Goal: Find specific page/section: Find specific page/section

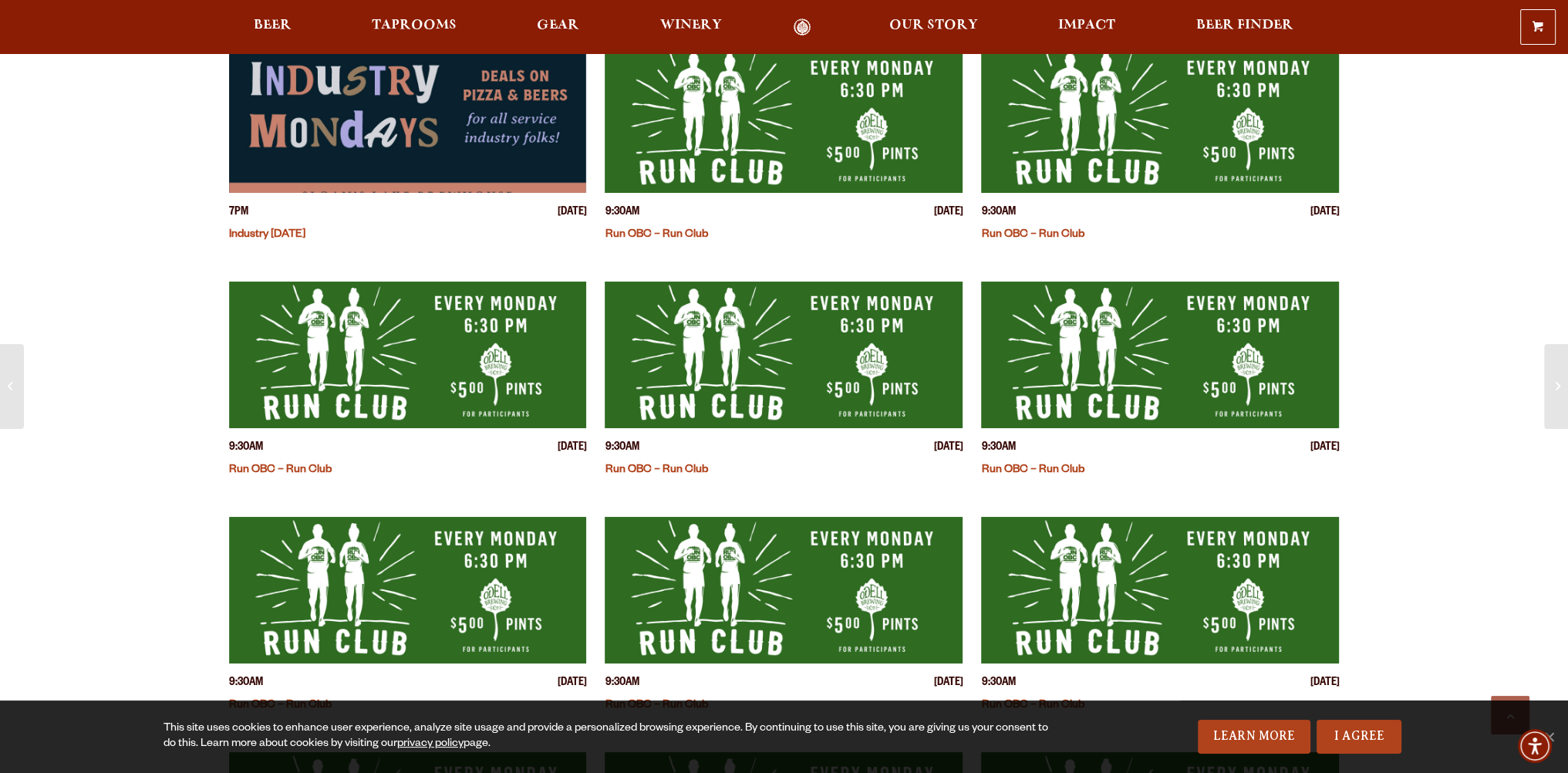
scroll to position [848, 0]
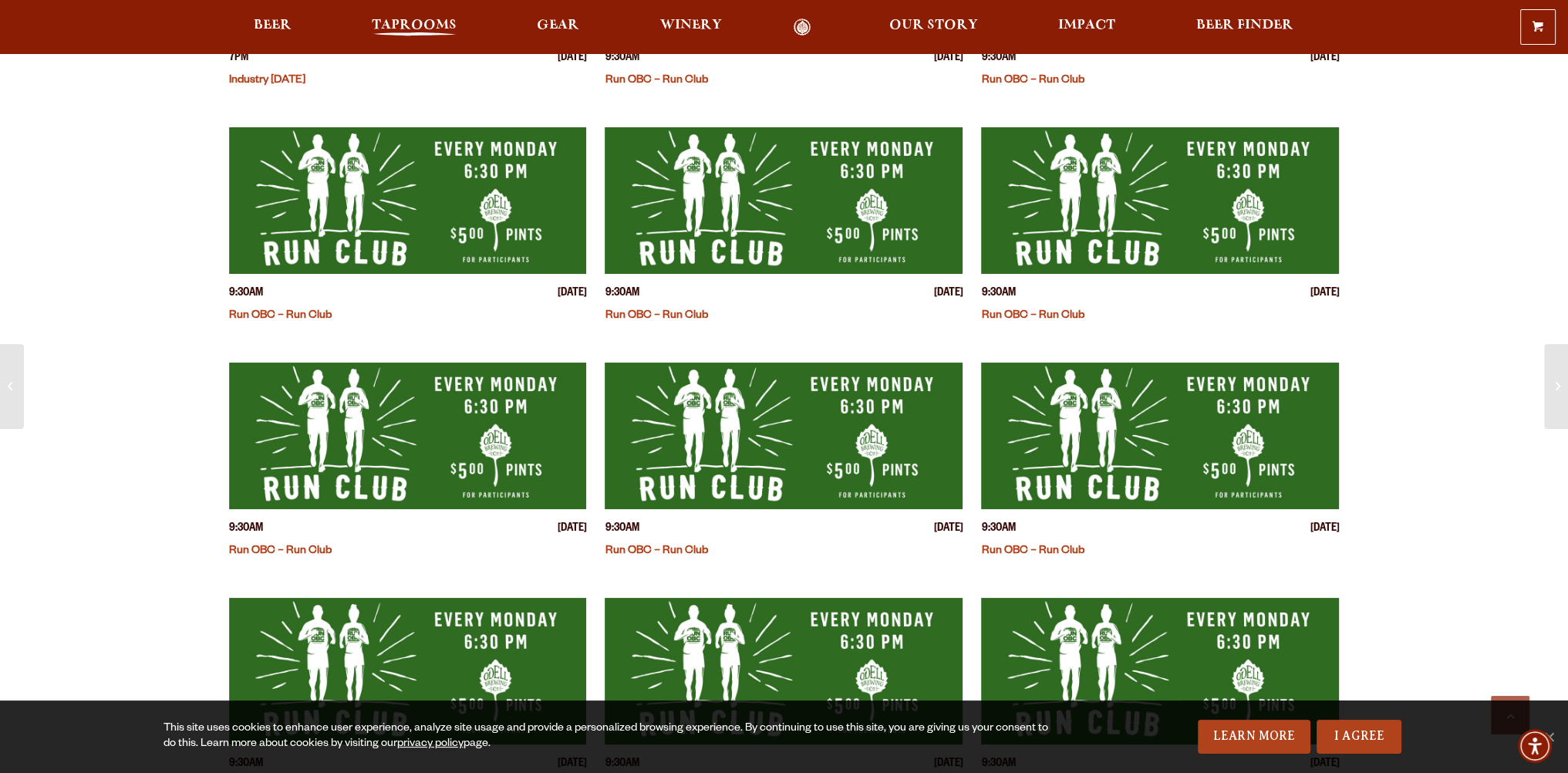
click at [429, 21] on span "Taprooms" at bounding box center [414, 25] width 85 height 13
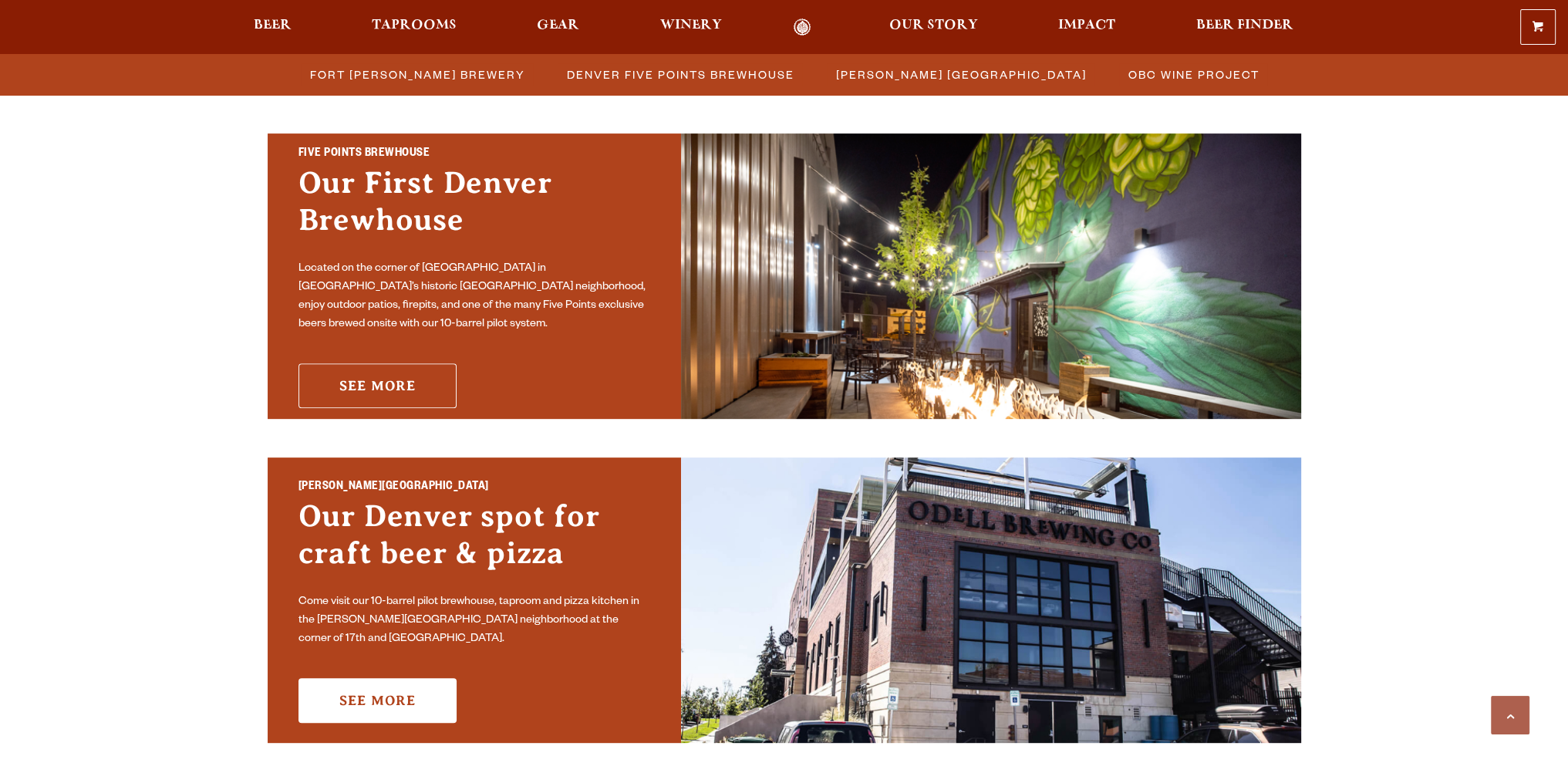
scroll to position [771, 0]
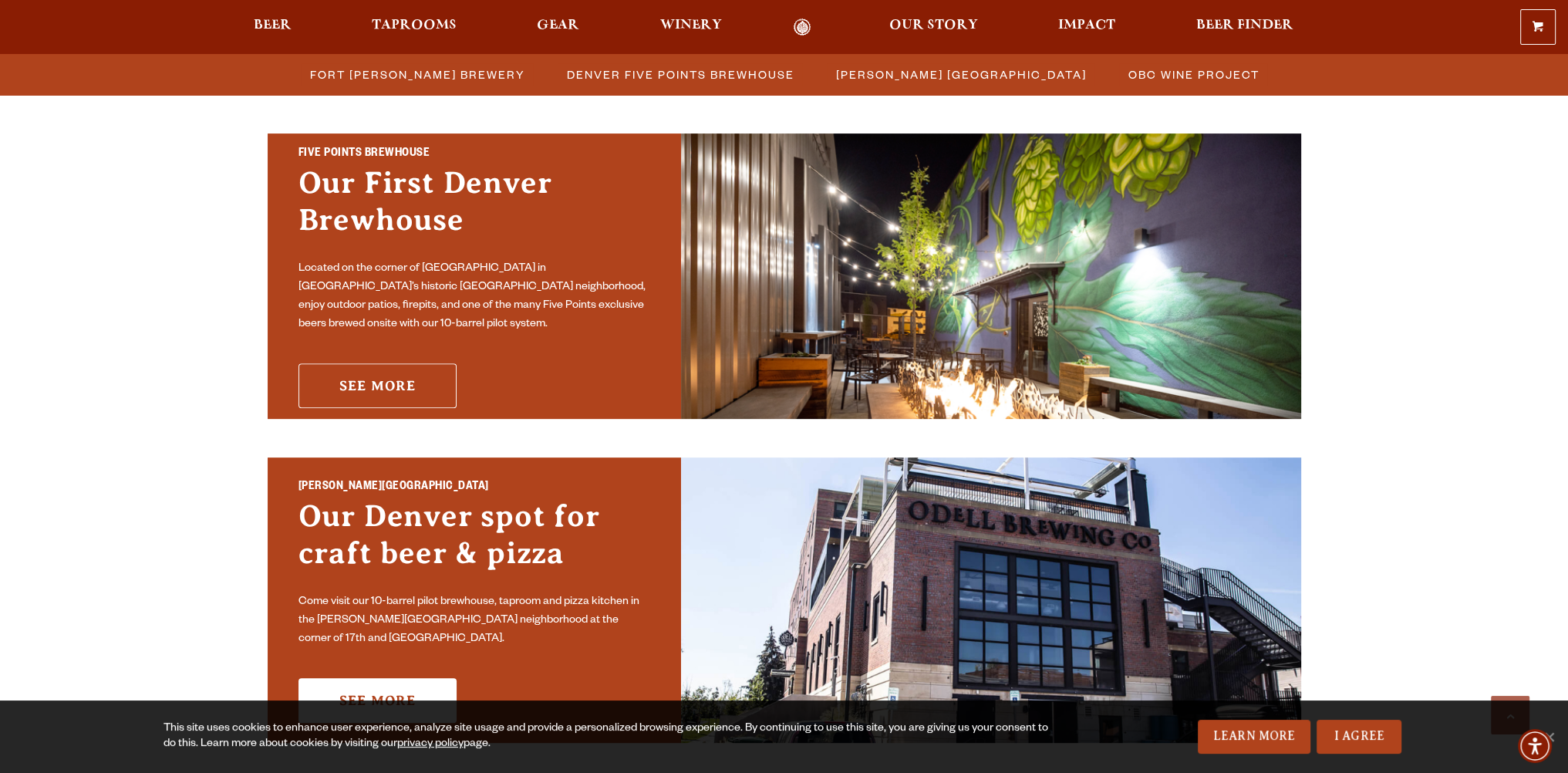
click at [398, 363] on link "See More" at bounding box center [377, 385] width 158 height 44
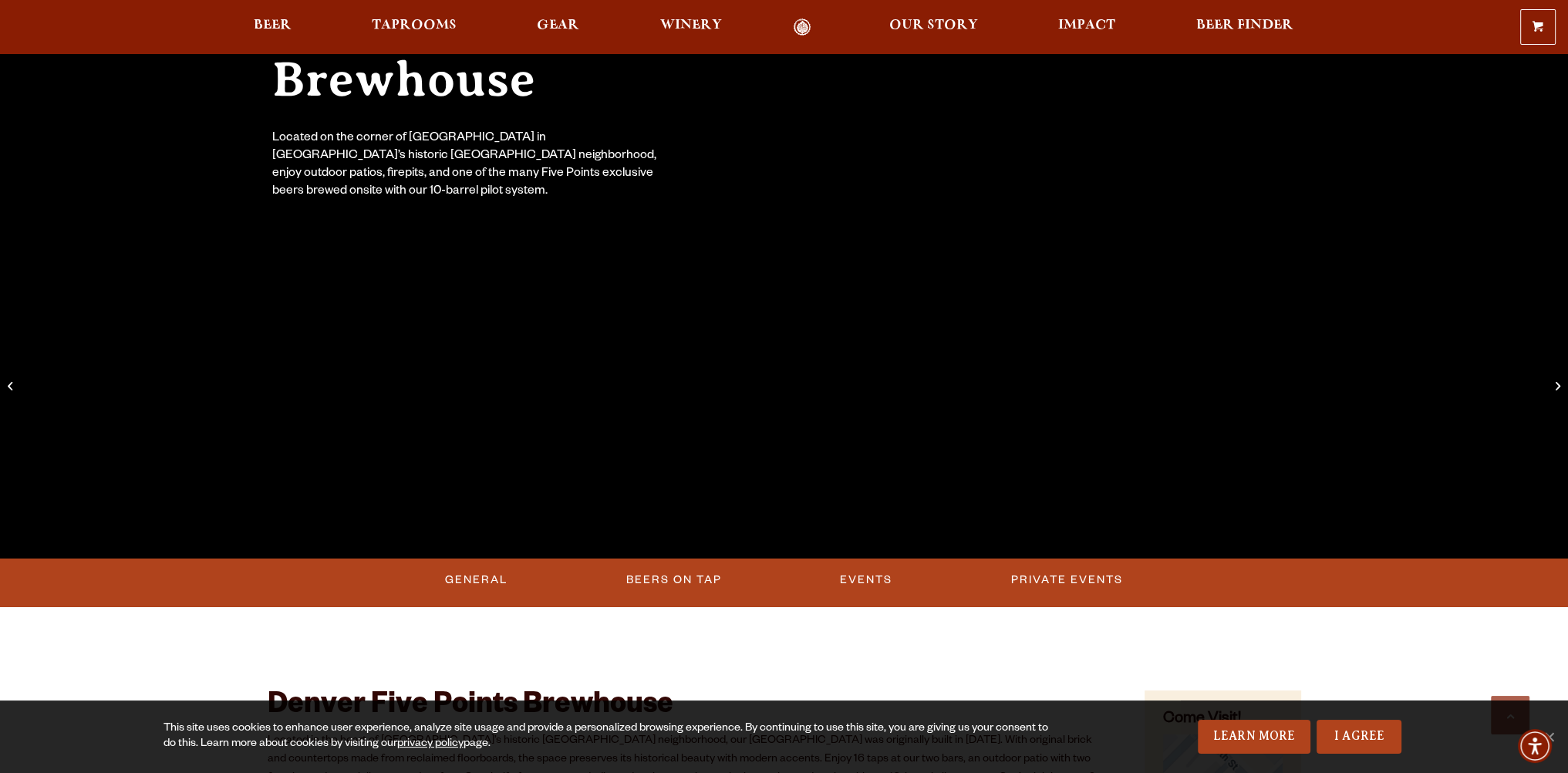
scroll to position [463, 0]
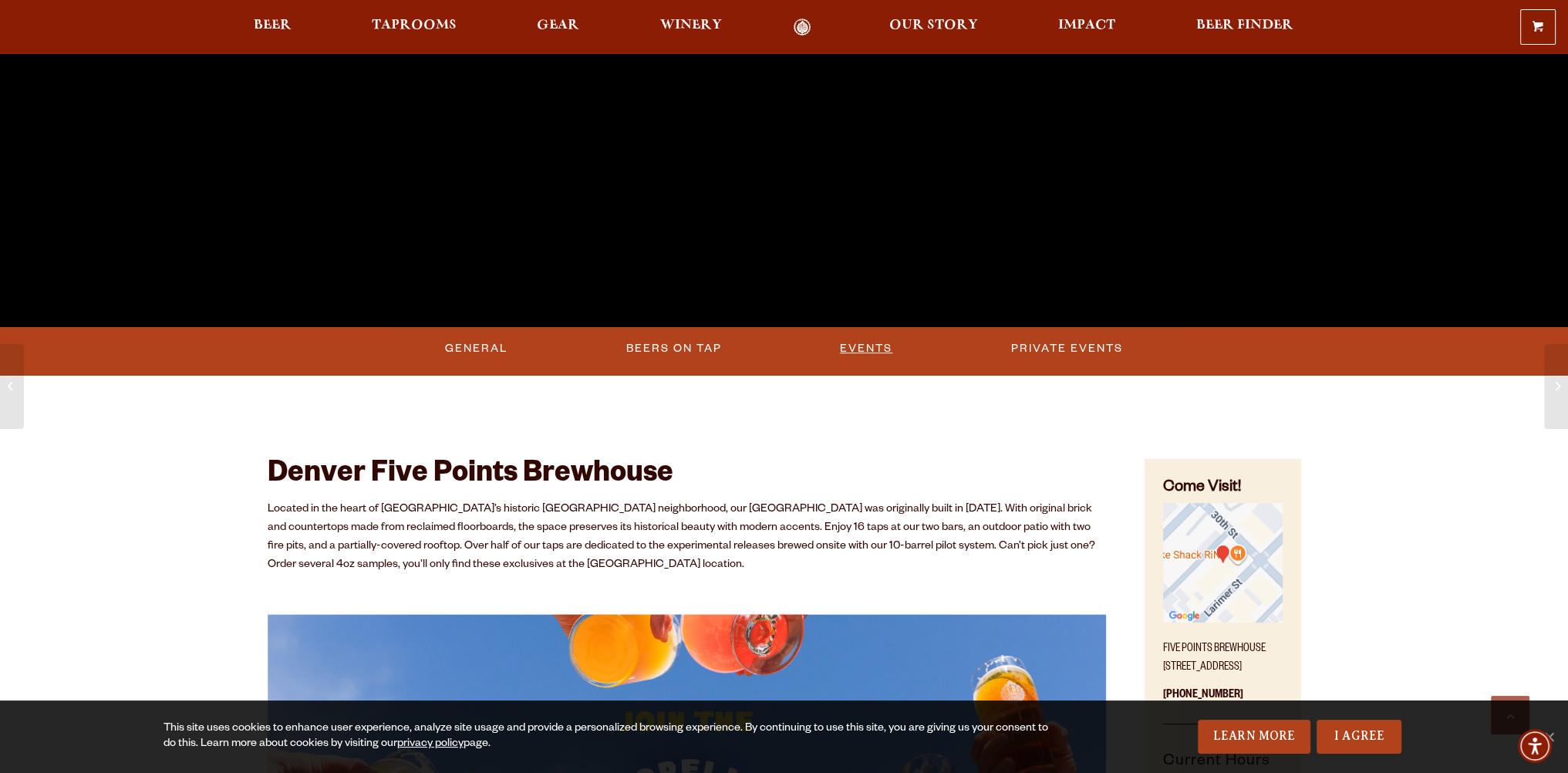
click at [883, 351] on link "Events" at bounding box center [866, 348] width 65 height 36
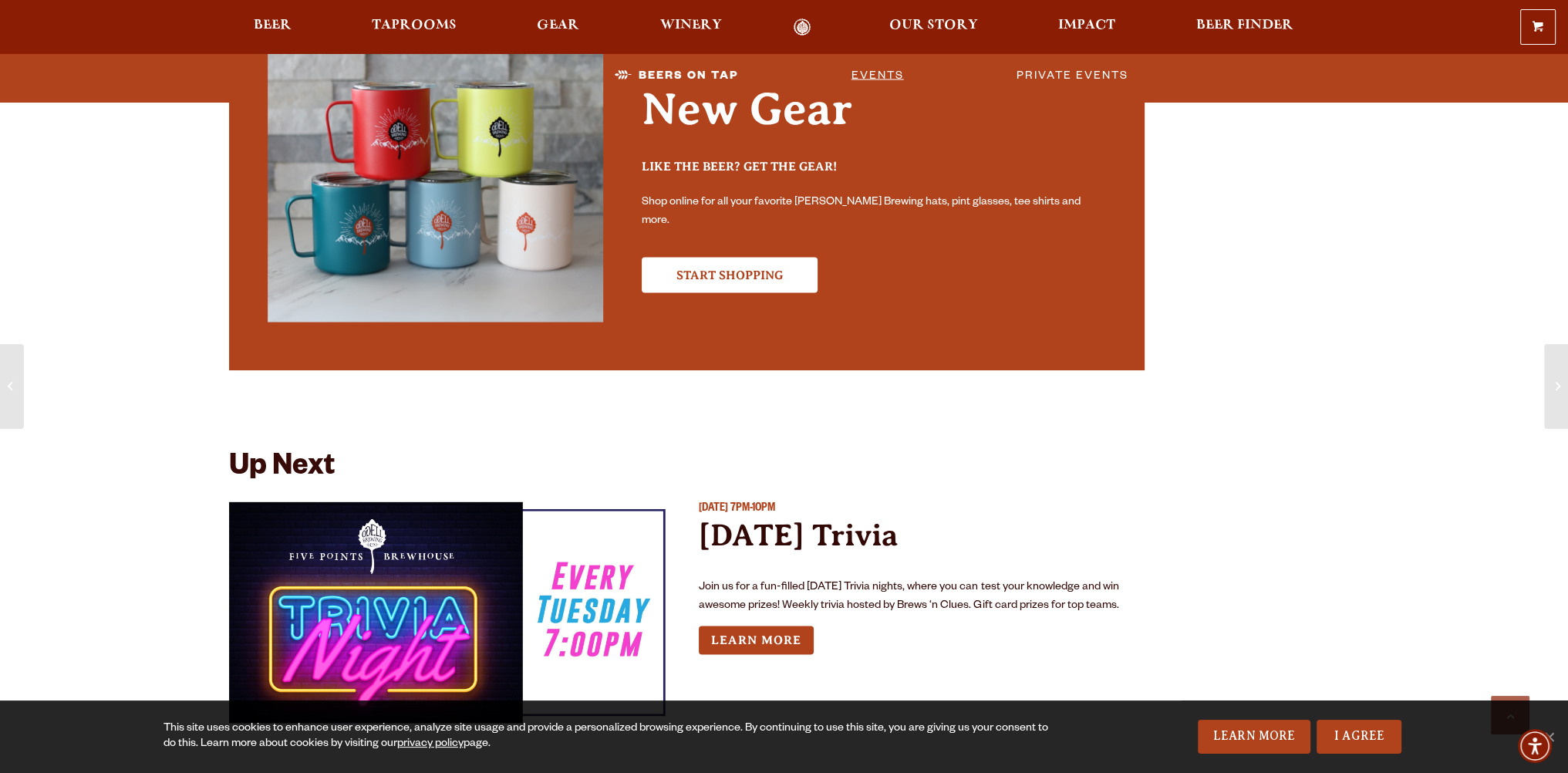
scroll to position [4399, 0]
